Goal: Download file/media

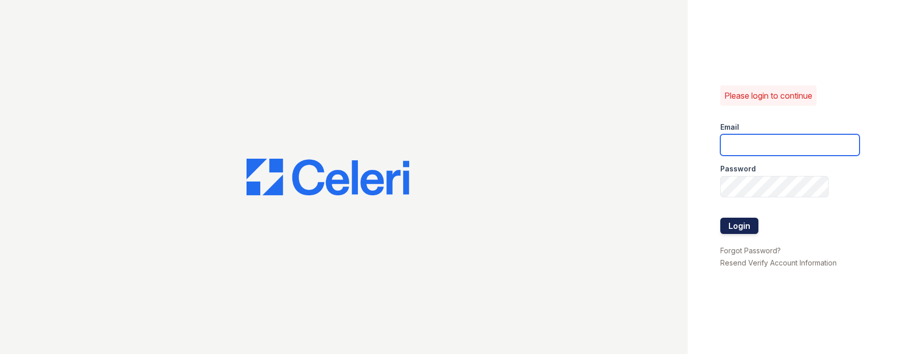
type input "[PERSON_NAME][EMAIL_ADDRESS][DOMAIN_NAME]"
click at [739, 218] on button "Login" at bounding box center [739, 226] width 38 height 16
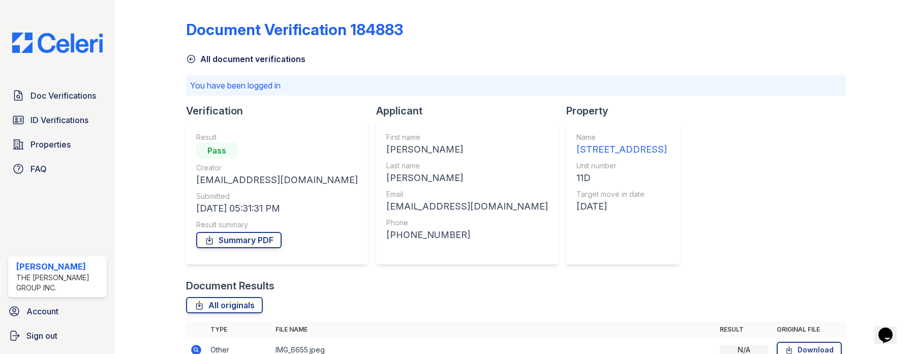
scroll to position [575, 0]
click at [228, 297] on link "All originals" at bounding box center [224, 305] width 77 height 16
click at [307, 338] on td "IMG_6655.jpeg" at bounding box center [493, 350] width 444 height 25
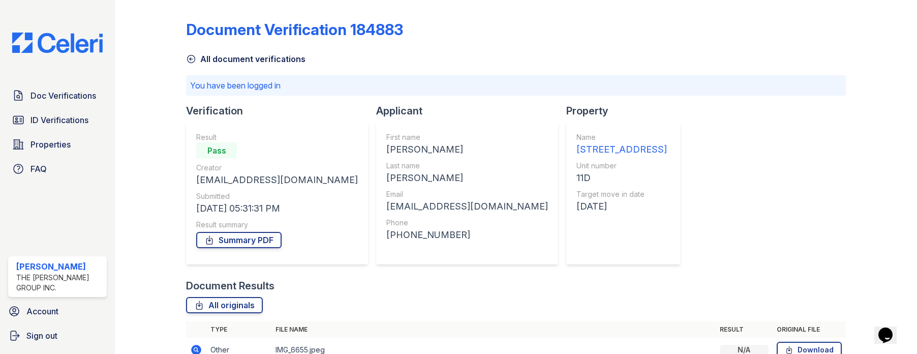
click at [196, 348] on icon at bounding box center [195, 349] width 3 height 3
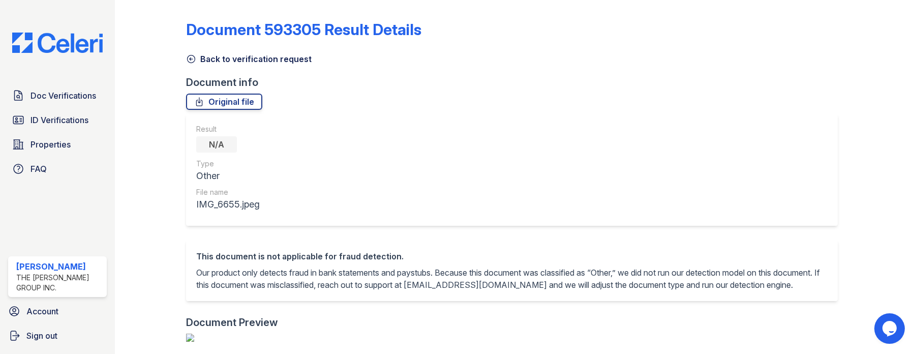
click at [369, 342] on img at bounding box center [516, 337] width 660 height 8
